Goal: Task Accomplishment & Management: Manage account settings

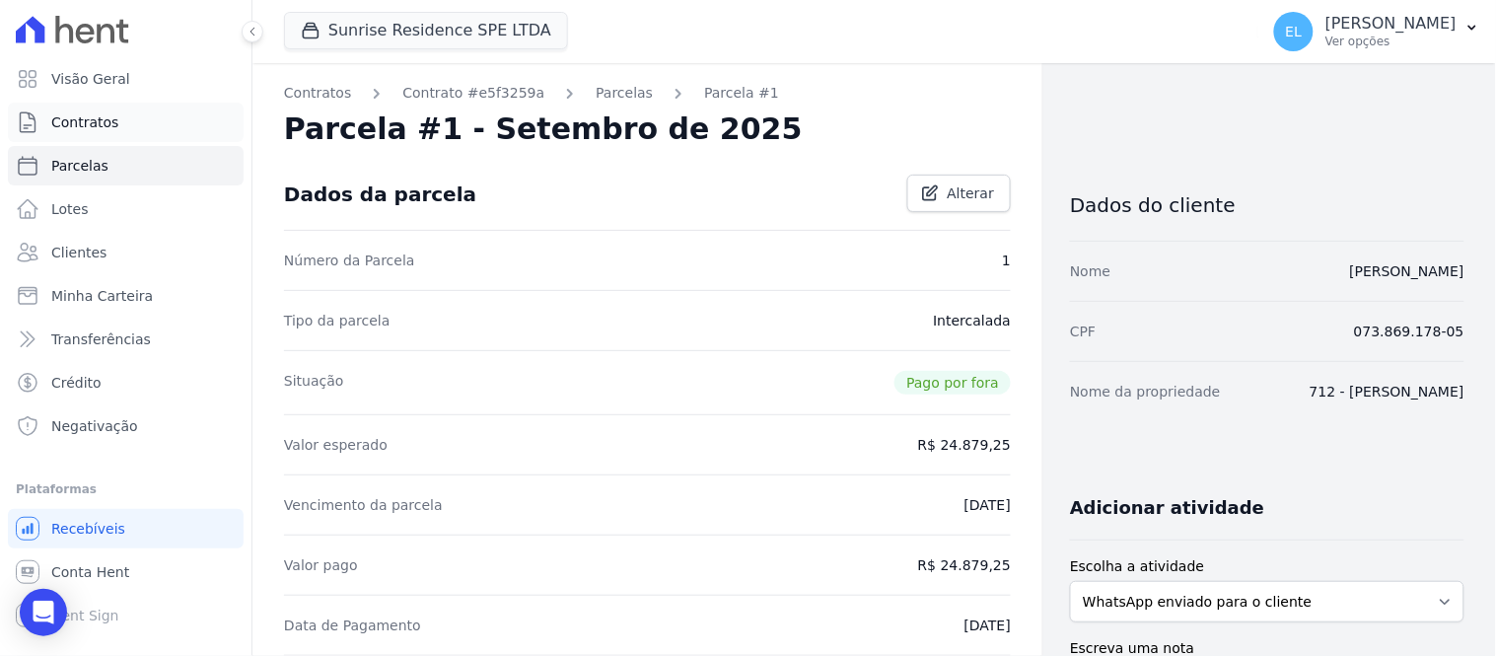
click at [87, 114] on span "Contratos" at bounding box center [84, 122] width 67 height 20
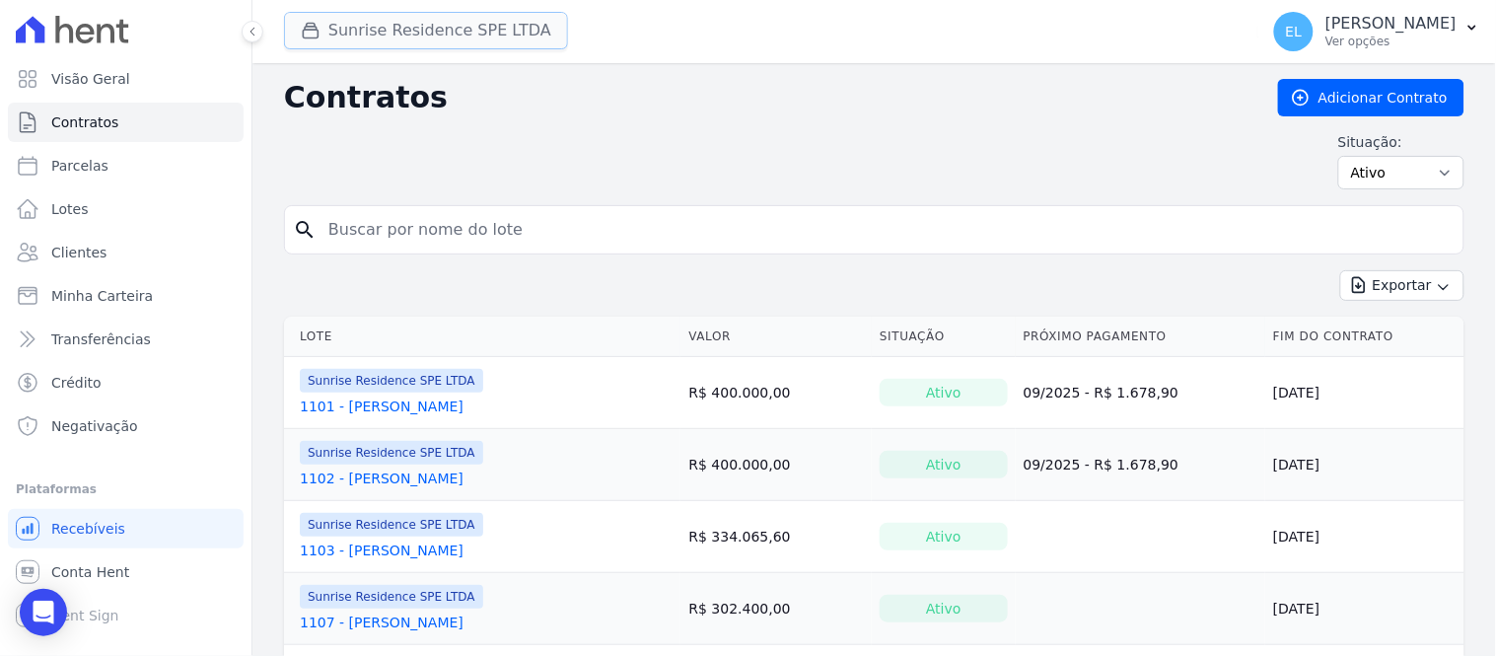
click at [328, 33] on button "Sunrise Residence SPE LTDA" at bounding box center [426, 30] width 284 height 37
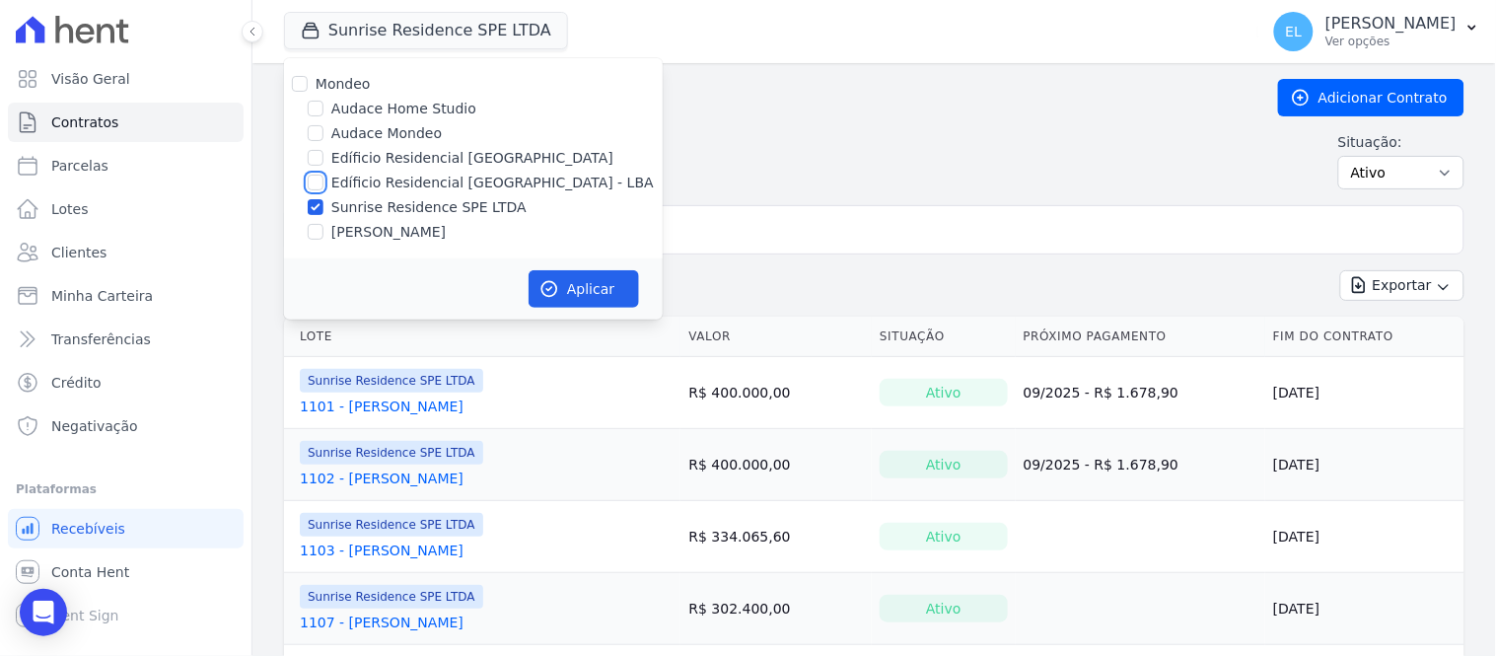
click at [313, 182] on input "Edíficio Residencial [GEOGRAPHIC_DATA] - LBA" at bounding box center [316, 183] width 16 height 16
checkbox input "true"
click at [314, 202] on input "Sunrise Residence SPE LTDA" at bounding box center [316, 207] width 16 height 16
checkbox input "false"
click at [574, 293] on button "Aplicar" at bounding box center [584, 288] width 110 height 37
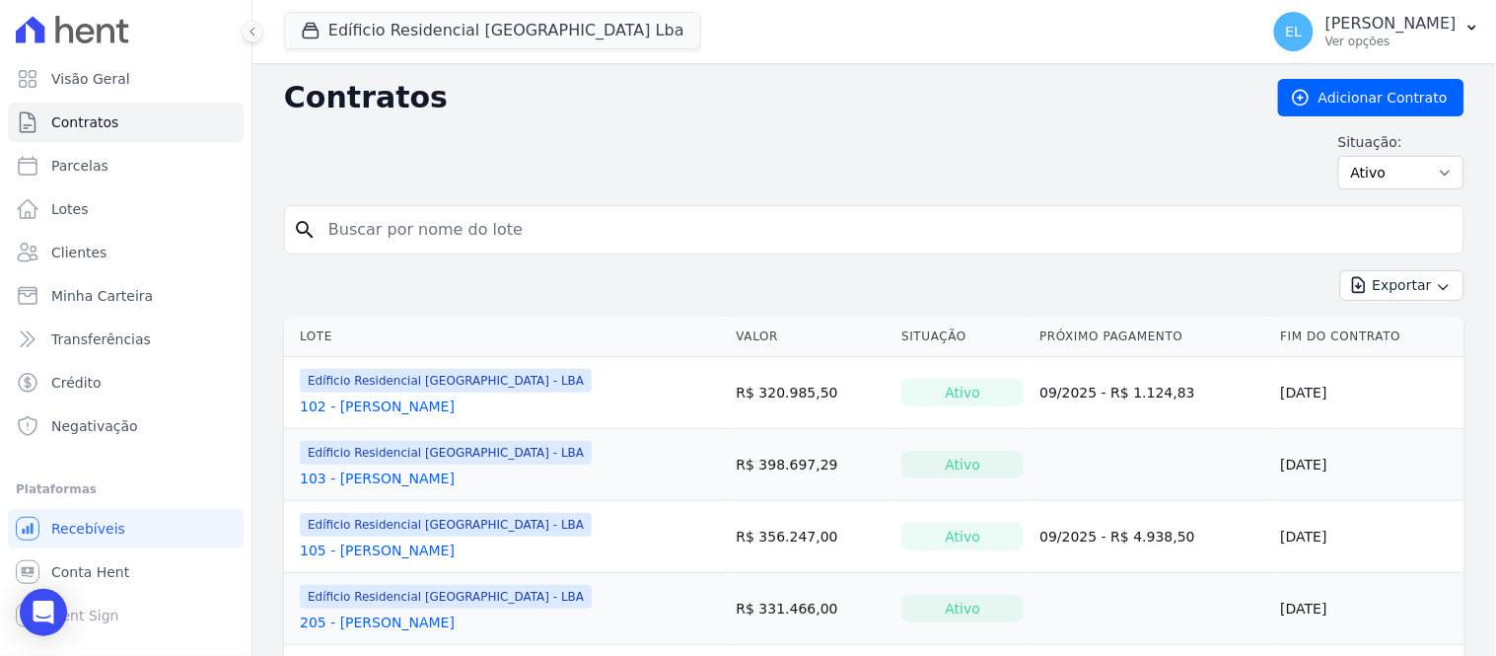
click at [435, 228] on input "search" at bounding box center [886, 229] width 1139 height 39
type input "[PERSON_NAME]"
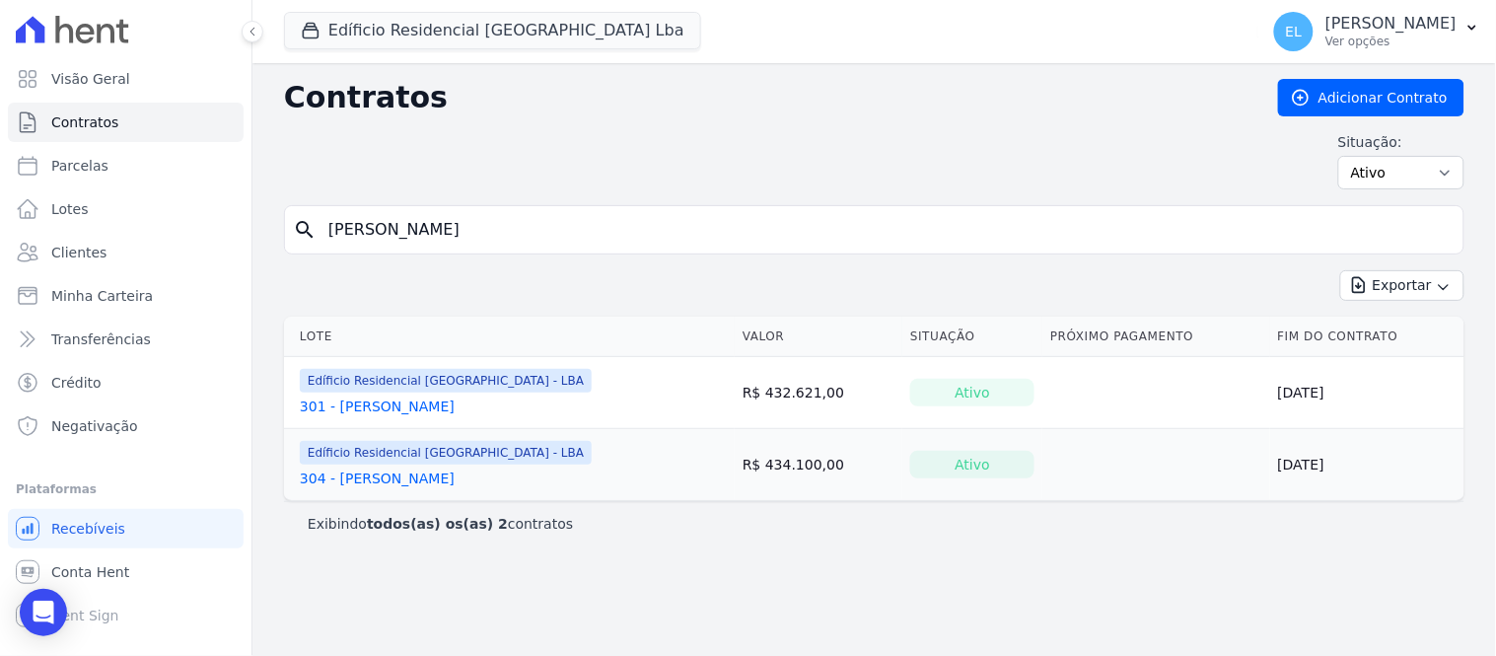
click at [387, 410] on link "301 - [PERSON_NAME]" at bounding box center [377, 407] width 155 height 20
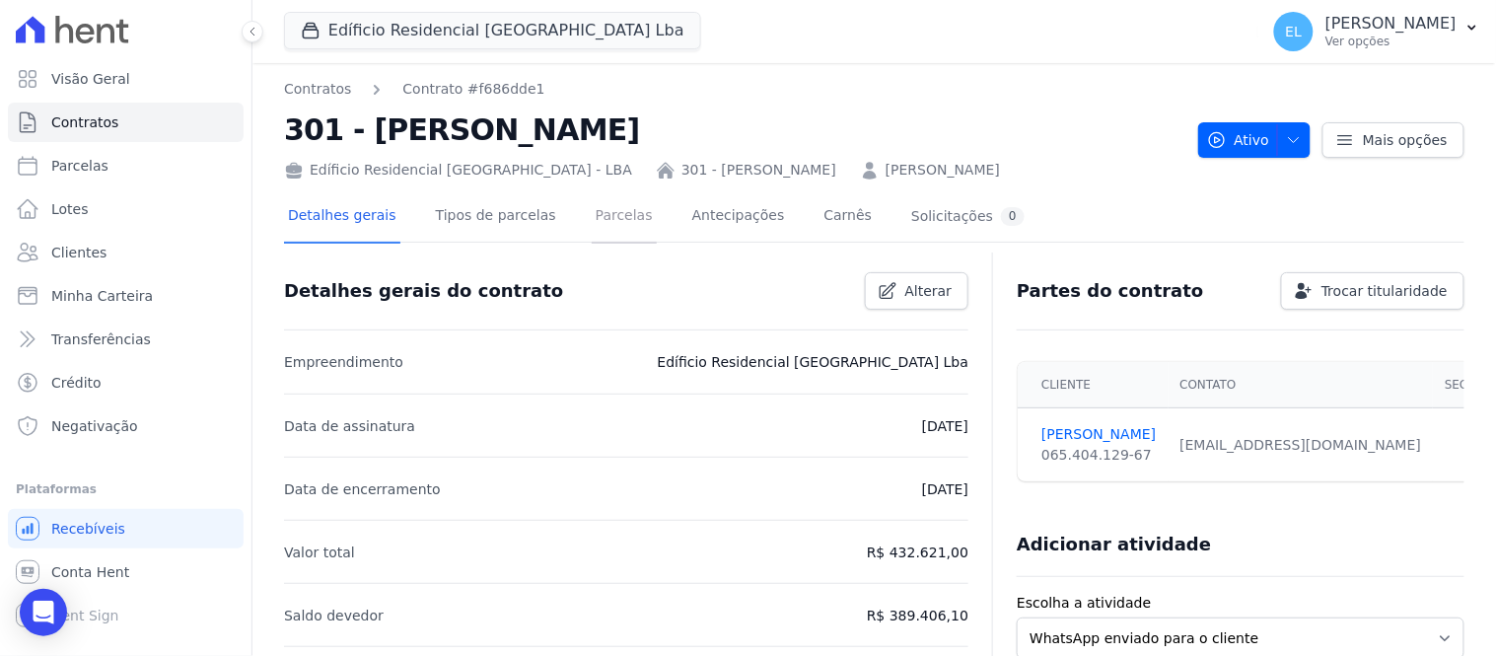
click at [592, 219] on link "Parcelas" at bounding box center [624, 217] width 65 height 52
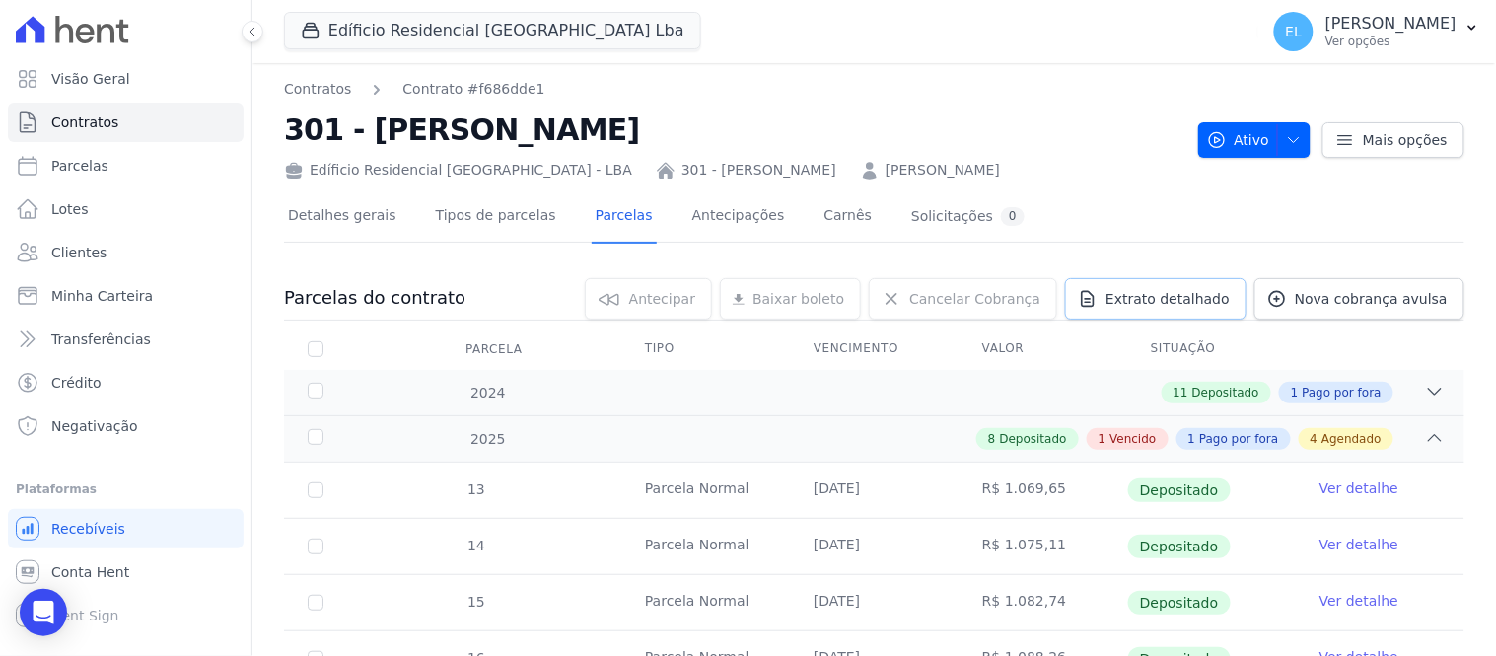
click at [1182, 299] on span "Extrato detalhado" at bounding box center [1168, 299] width 124 height 20
click at [1432, 339] on span "Exportar XLSX" at bounding box center [1427, 332] width 113 height 20
click at [1425, 397] on icon at bounding box center [1435, 392] width 20 height 20
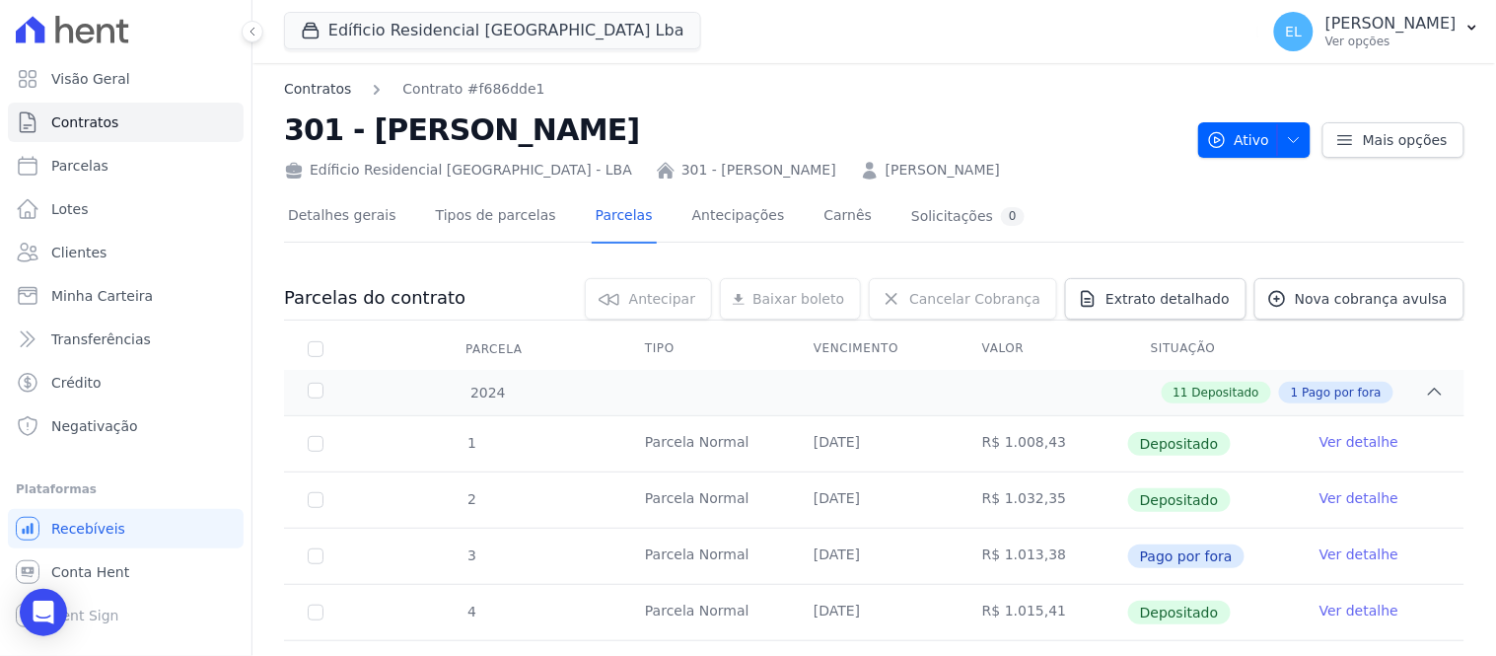
click at [289, 91] on link "Contratos" at bounding box center [317, 89] width 67 height 21
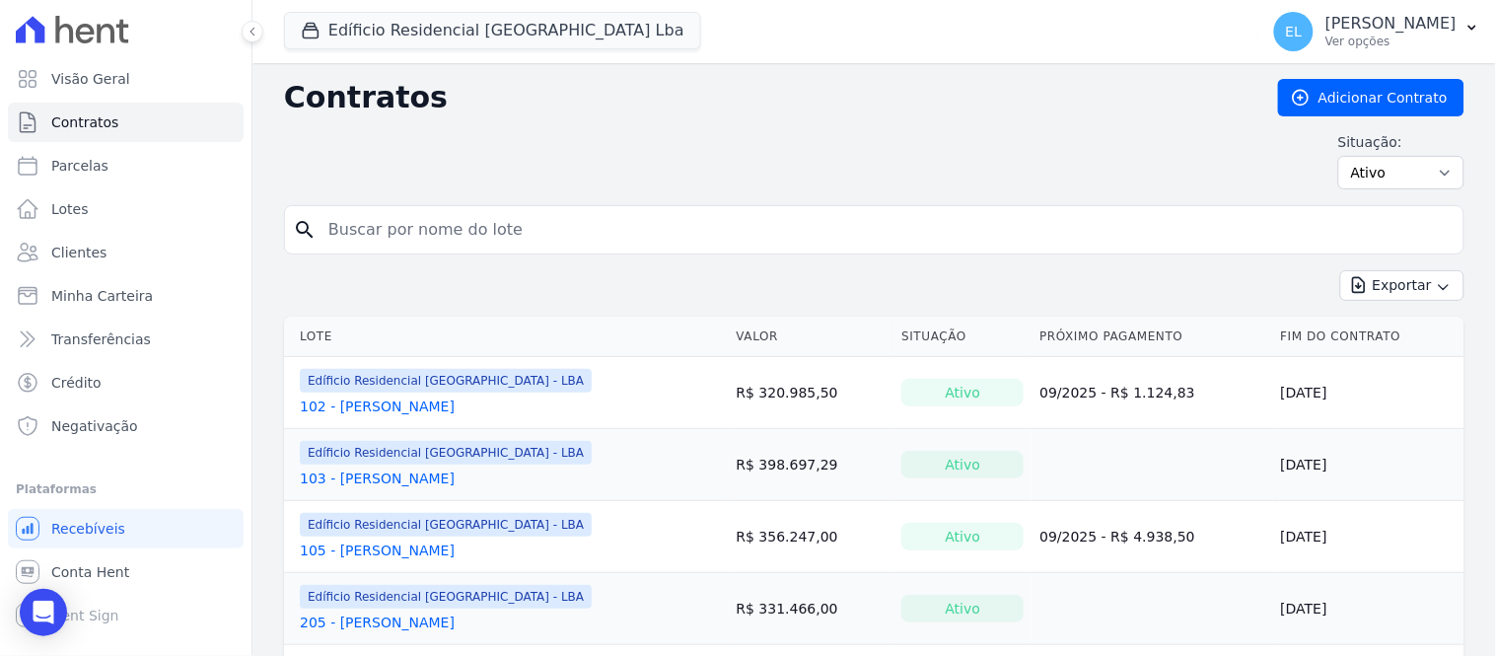
click at [402, 231] on input "search" at bounding box center [886, 229] width 1139 height 39
type input "[PERSON_NAME]"
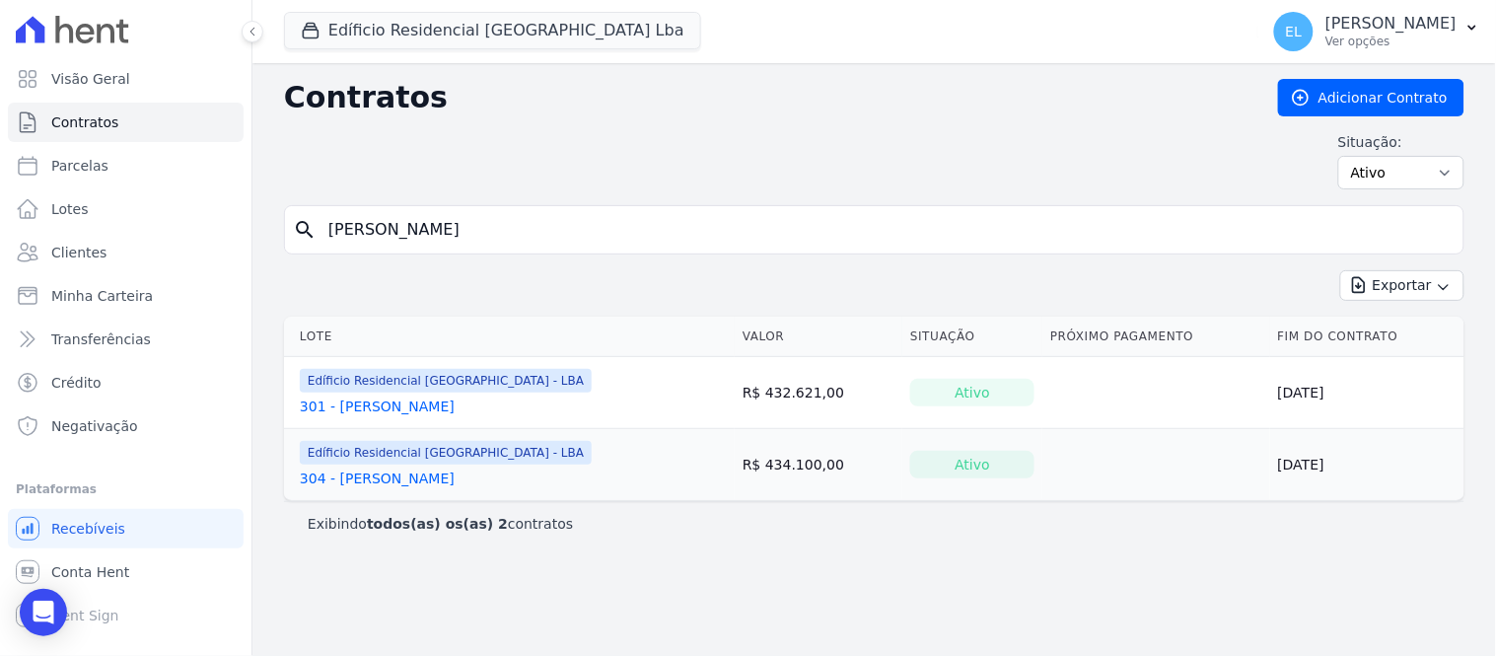
click at [383, 486] on link "304 - [PERSON_NAME]" at bounding box center [377, 479] width 155 height 20
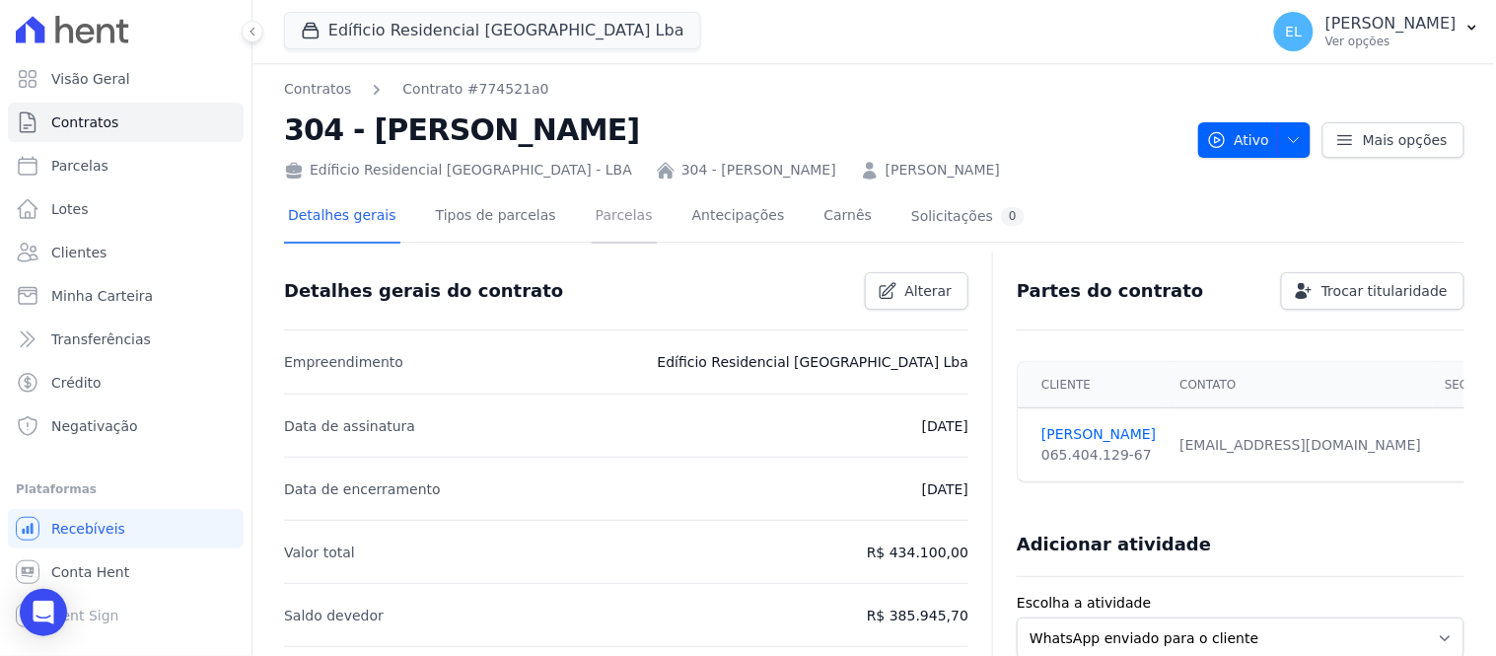
click at [605, 212] on link "Parcelas" at bounding box center [624, 217] width 65 height 52
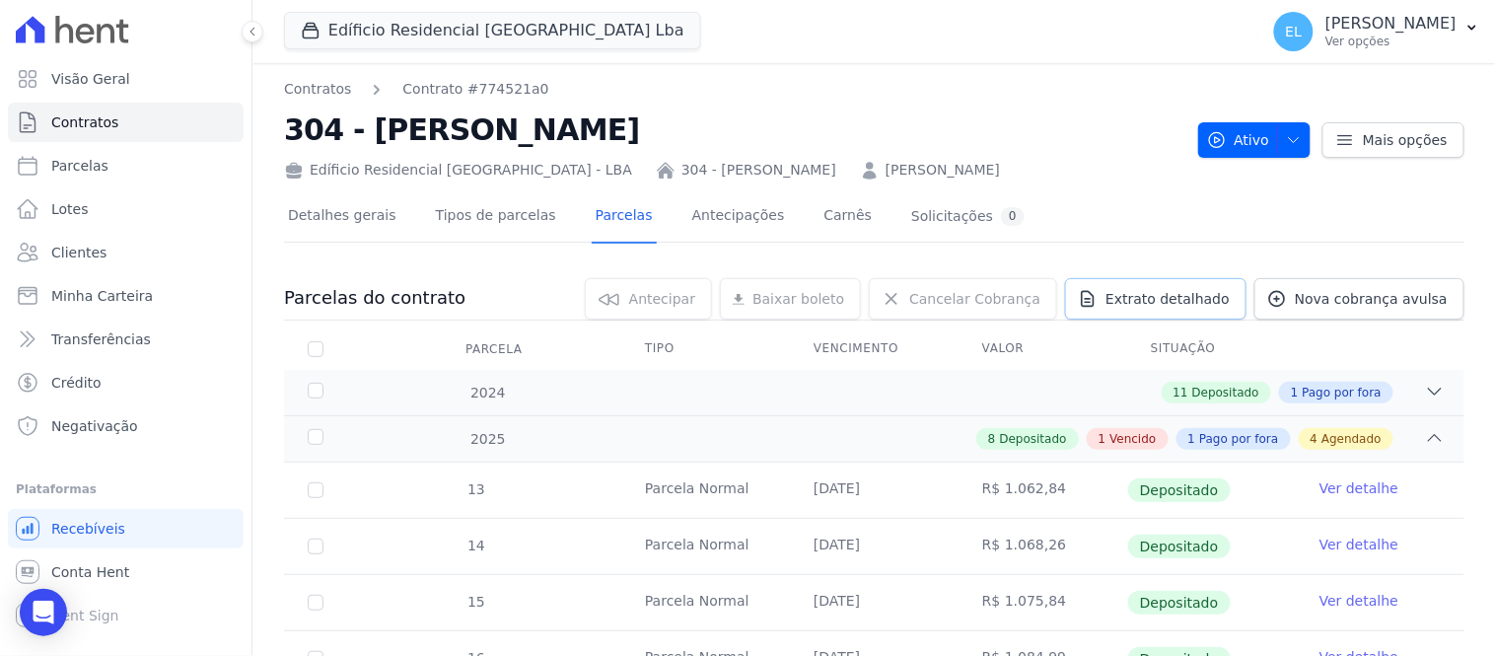
click at [1201, 298] on span "Extrato detalhado" at bounding box center [1168, 299] width 124 height 20
click at [1420, 328] on span "Exportar XLSX" at bounding box center [1427, 332] width 113 height 20
